Goal: Check status: Check status

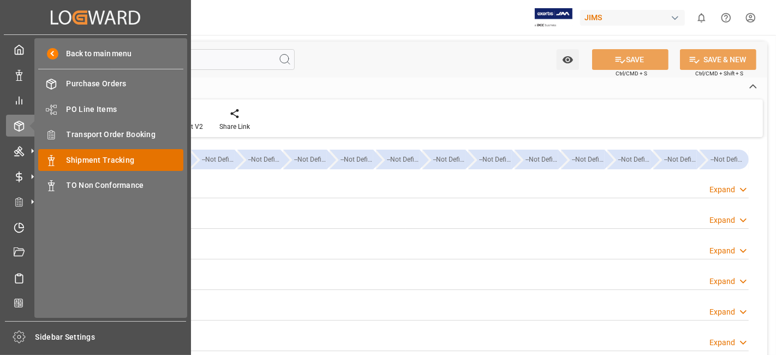
click at [139, 159] on span "Shipment Tracking" at bounding box center [125, 160] width 117 height 11
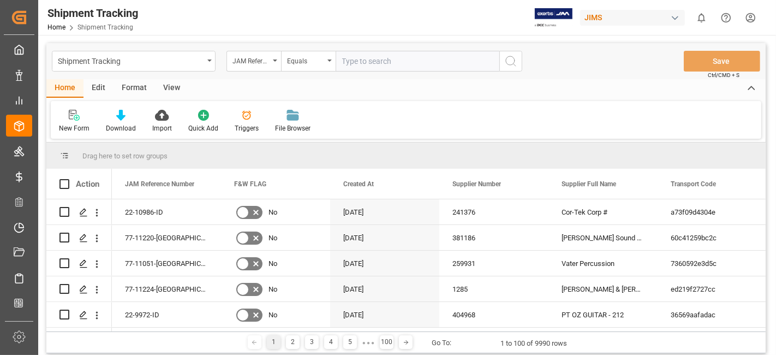
click at [372, 64] on input "text" at bounding box center [418, 61] width 164 height 21
type input "77-10738-CN"
click at [509, 66] on icon "search button" at bounding box center [511, 61] width 13 height 13
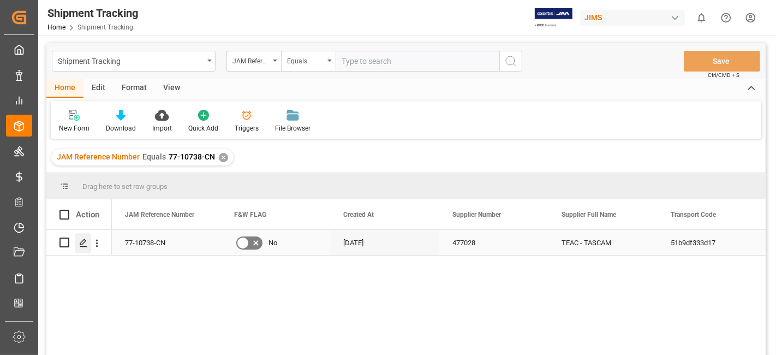
click at [83, 245] on icon "Press SPACE to select this row." at bounding box center [83, 243] width 9 height 9
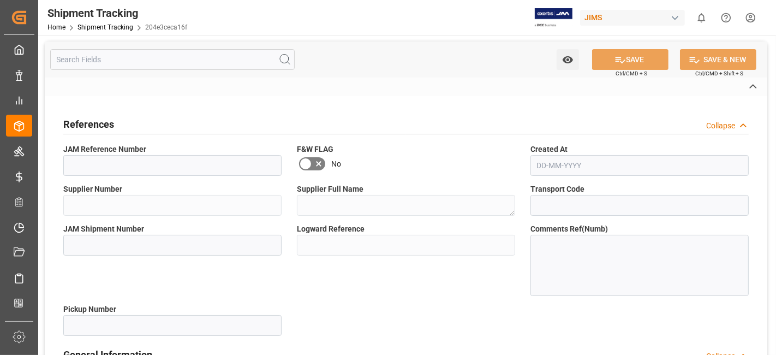
type input "montreal1716377059335"
type input "O9"
type input "LCL"
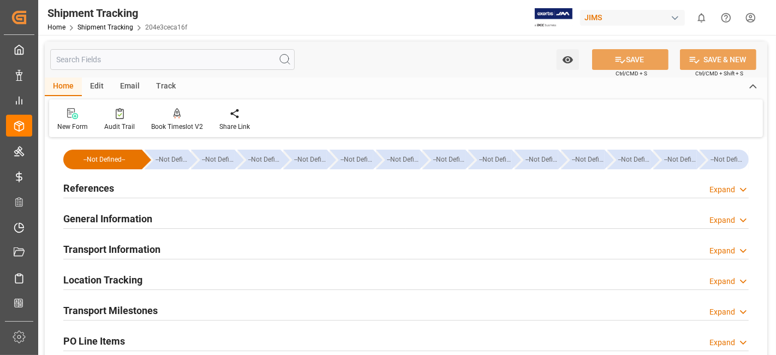
type input "[DATE] 09:30"
type input "[DATE] 15:06"
click at [218, 227] on div "General Information Expand" at bounding box center [406, 217] width 686 height 21
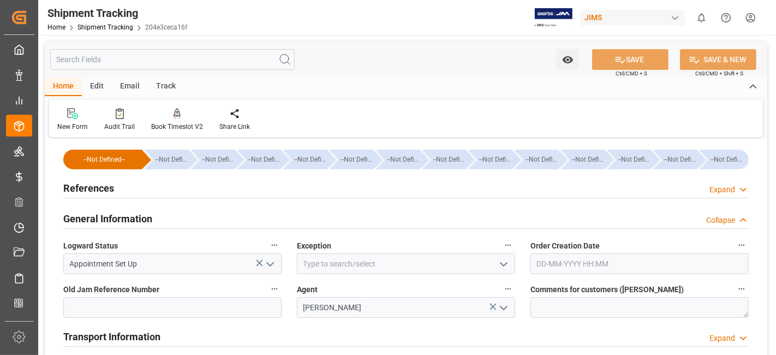
click at [218, 227] on div "General Information Collapse" at bounding box center [406, 217] width 686 height 21
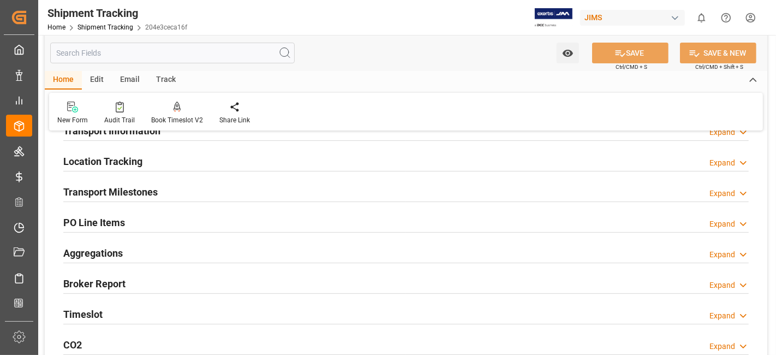
scroll to position [242, 0]
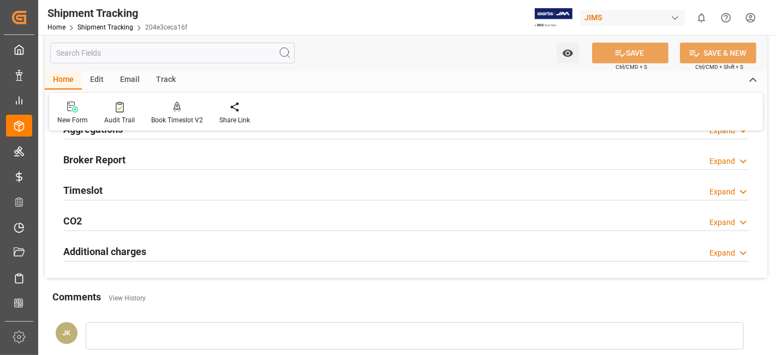
click at [155, 189] on div "Timeslot Expand" at bounding box center [406, 189] width 686 height 21
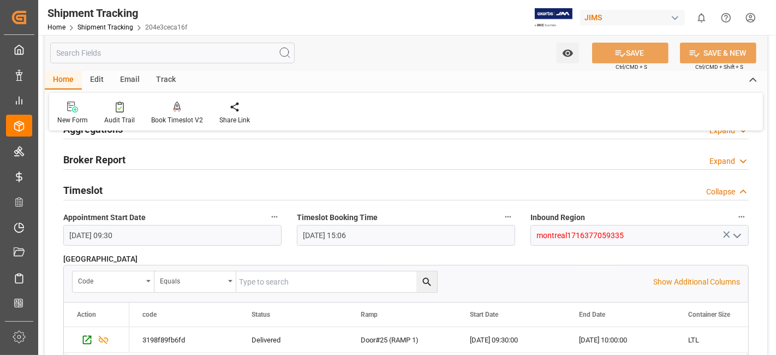
scroll to position [182, 0]
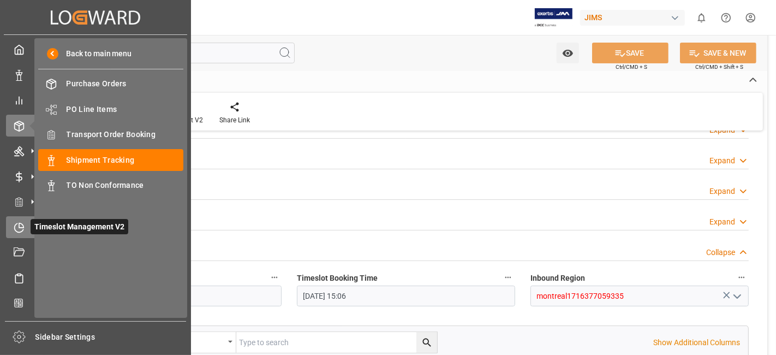
click at [19, 233] on div "Timeslot Management V2 Timeslot Management V2" at bounding box center [95, 226] width 179 height 21
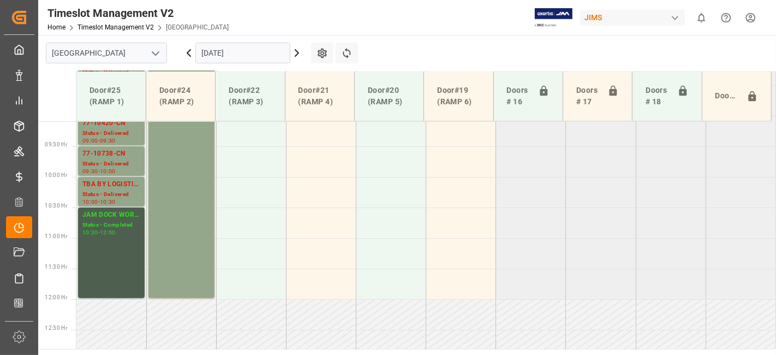
scroll to position [494, 0]
